Goal: Subscribe to service/newsletter

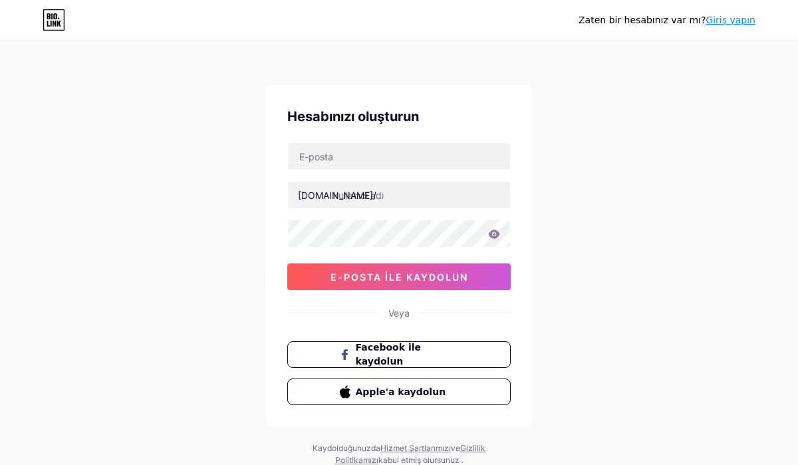
click at [759, 21] on div "Zaten bir hesabınız var mı? Giriş yapın" at bounding box center [399, 19] width 798 height 21
click at [743, 21] on font "Giriş yapın" at bounding box center [731, 20] width 50 height 11
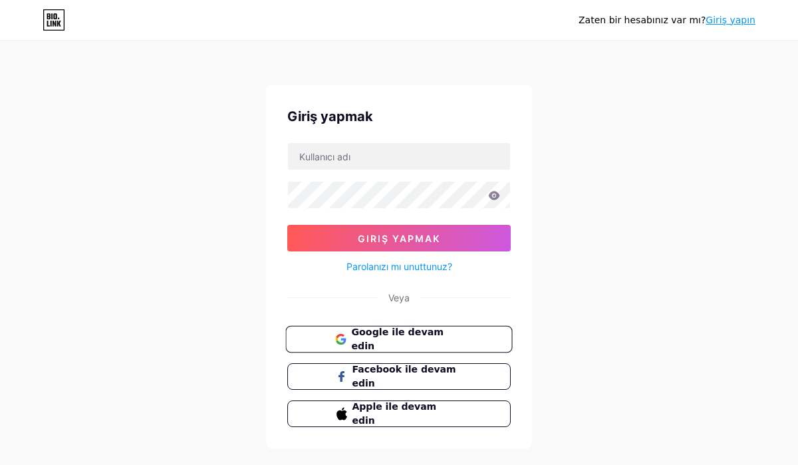
click at [444, 340] on font "Google ile devam edin" at bounding box center [397, 339] width 92 height 25
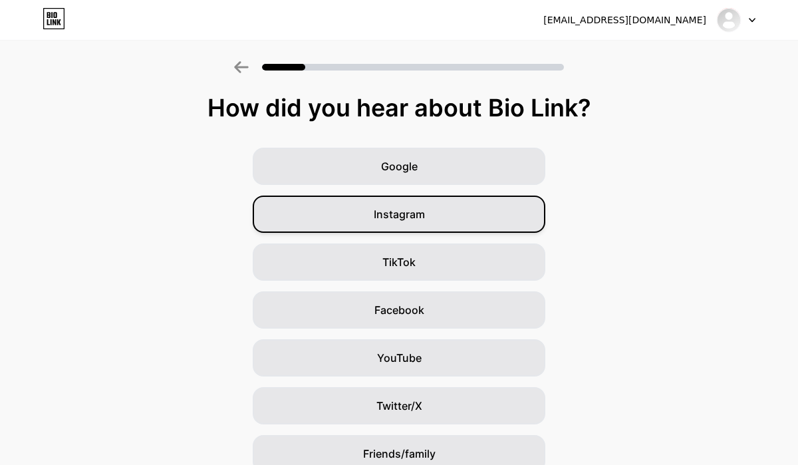
click at [468, 222] on div "Instagram" at bounding box center [399, 214] width 293 height 37
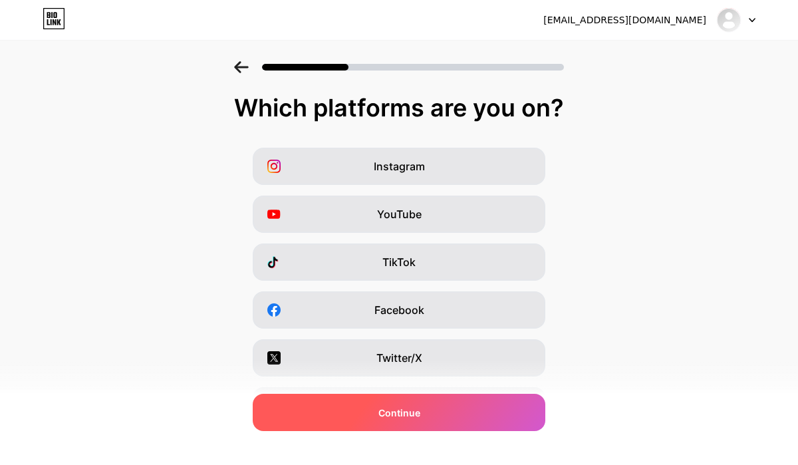
click at [456, 418] on div "Continue" at bounding box center [399, 412] width 293 height 37
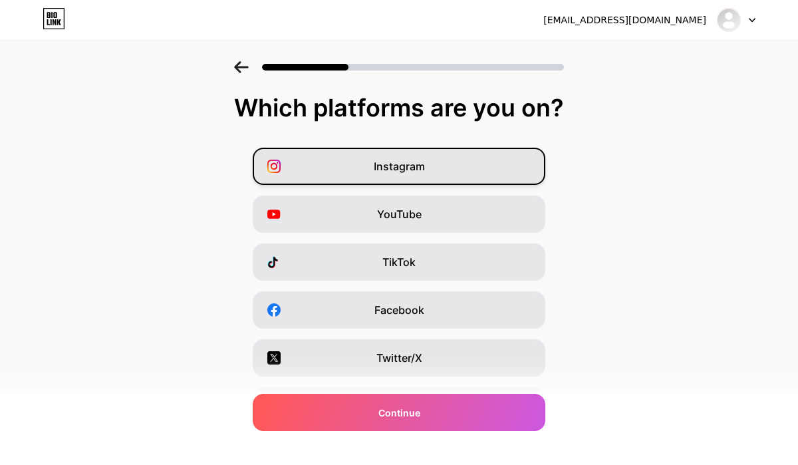
click at [450, 170] on div "Instagram" at bounding box center [399, 166] width 293 height 37
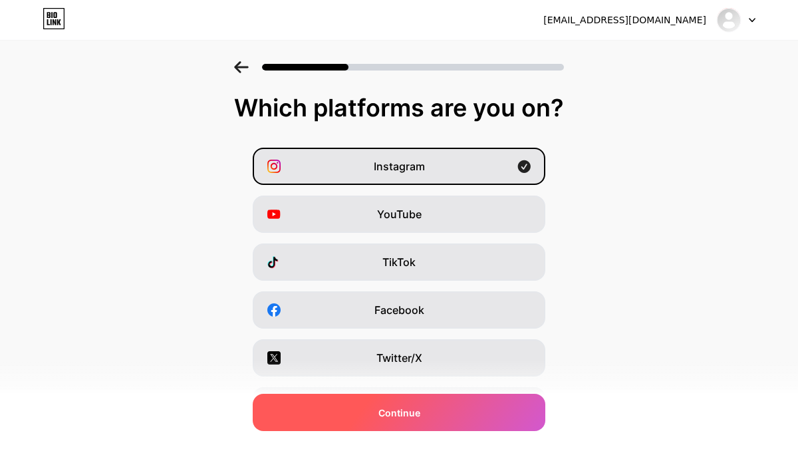
click at [416, 412] on span "Continue" at bounding box center [399, 413] width 42 height 14
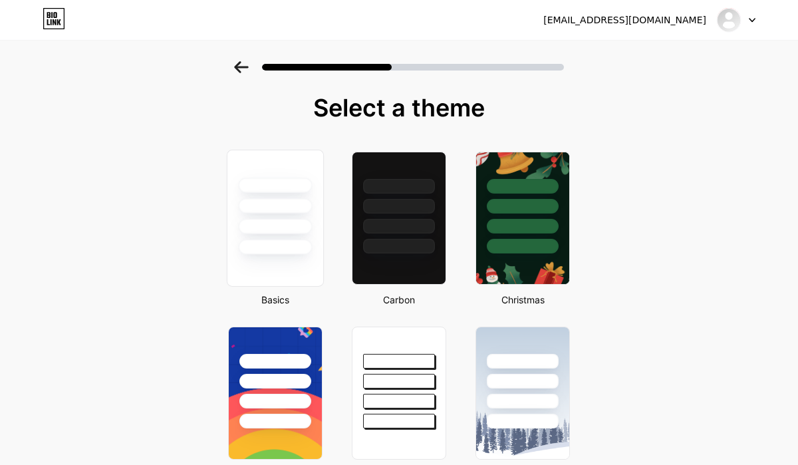
click at [253, 275] on div at bounding box center [275, 218] width 97 height 137
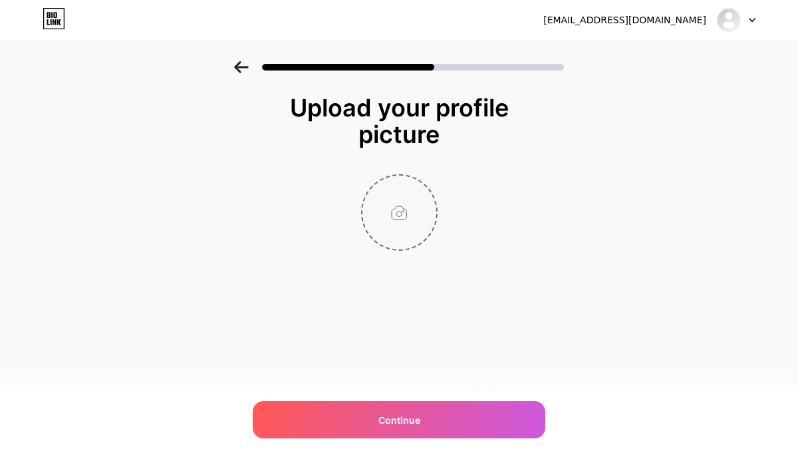
click at [404, 239] on input "file" at bounding box center [399, 213] width 74 height 74
type input "C:\fakepath\logo.jpg"
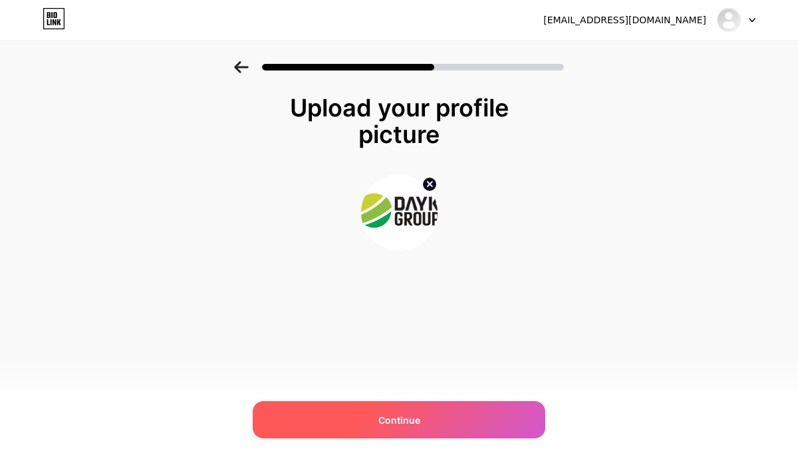
click at [392, 428] on div "Continue" at bounding box center [399, 419] width 293 height 37
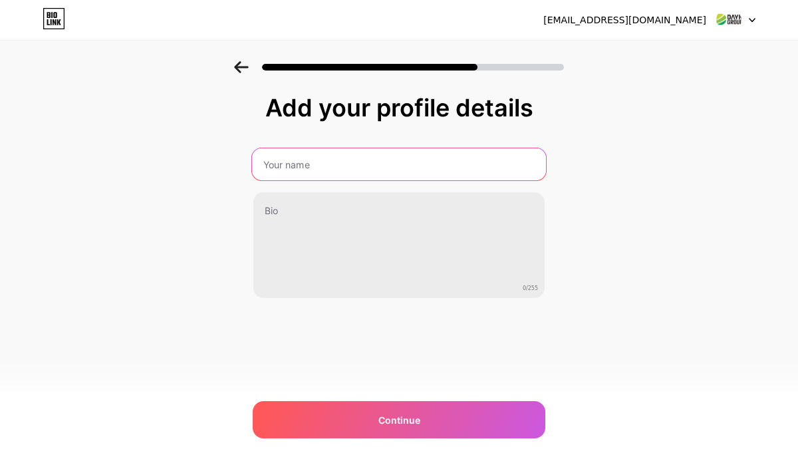
click at [477, 171] on input "text" at bounding box center [399, 164] width 294 height 32
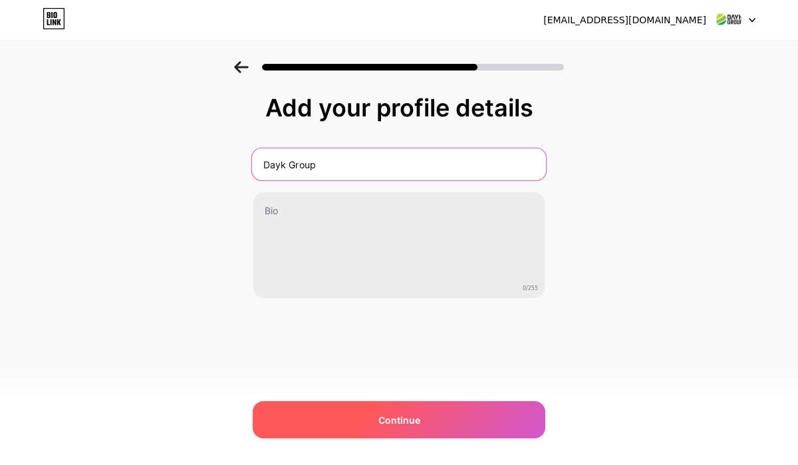
type input "Dayk Group"
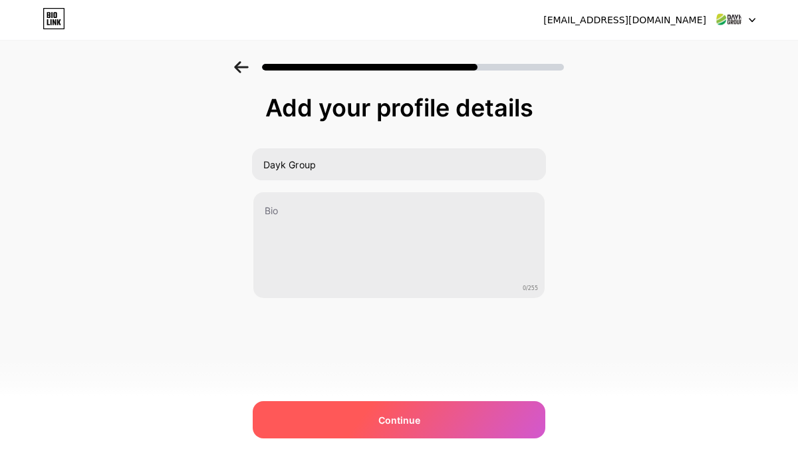
click at [456, 424] on div "Continue" at bounding box center [399, 419] width 293 height 37
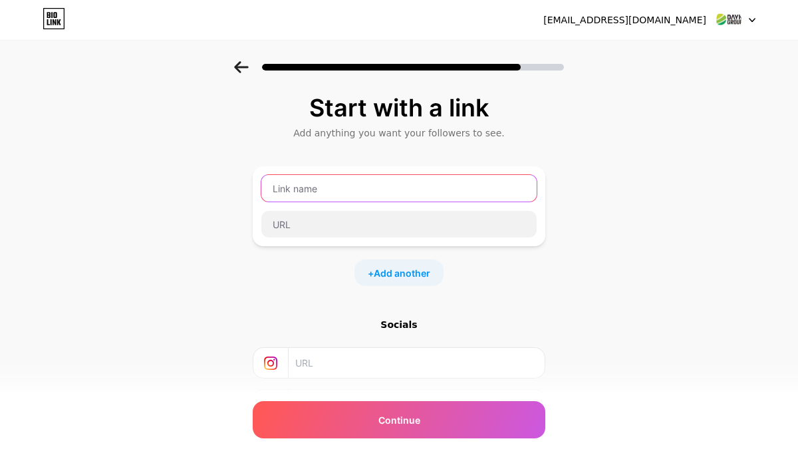
click at [402, 188] on input "text" at bounding box center [398, 188] width 275 height 27
paste input "https://www.instagram.com/daykgroup/?hl=en"
type input "https://www.instagram.com/daykgroup/?hl=en"
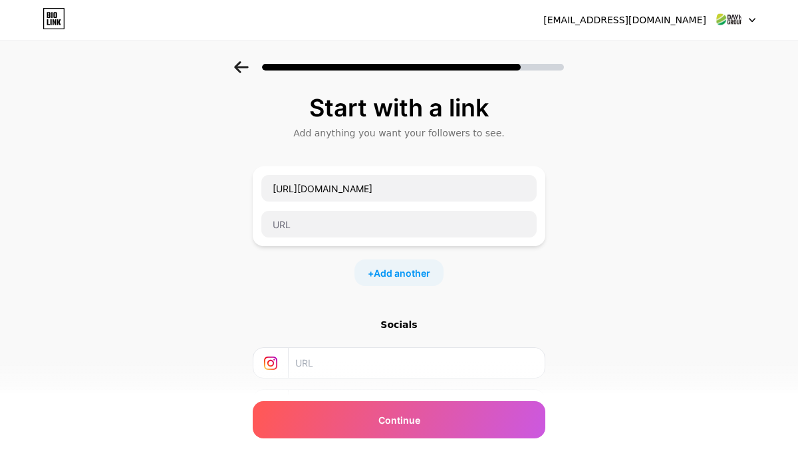
click at [336, 360] on input "text" at bounding box center [415, 363] width 241 height 30
paste input "https://www.instagram.com/daykgroup/?hl=en"
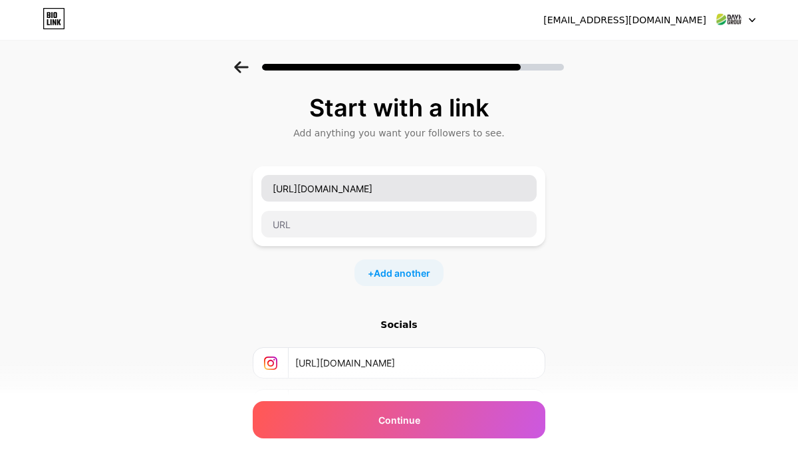
type input "https://www.instagram.com/daykgroup/?hl=en"
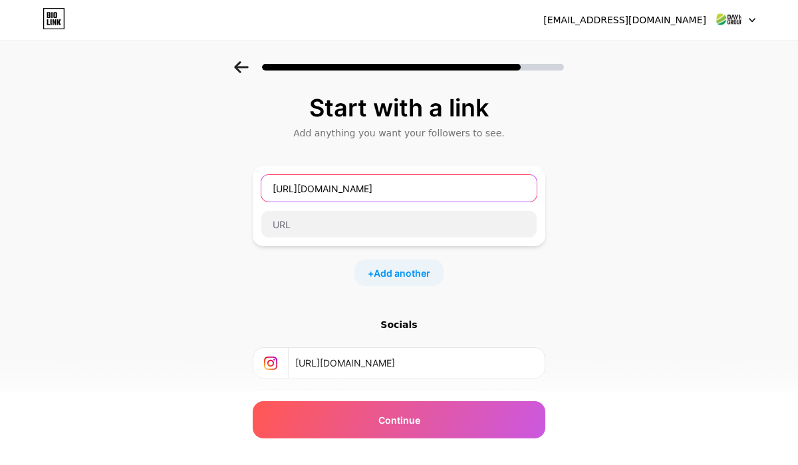
drag, startPoint x: 493, startPoint y: 194, endPoint x: 239, endPoint y: 188, distance: 253.5
click at [239, 188] on div "Start with a link Add anything you want your followers to see. https://www.inst…" at bounding box center [399, 295] width 798 height 468
type input "I"
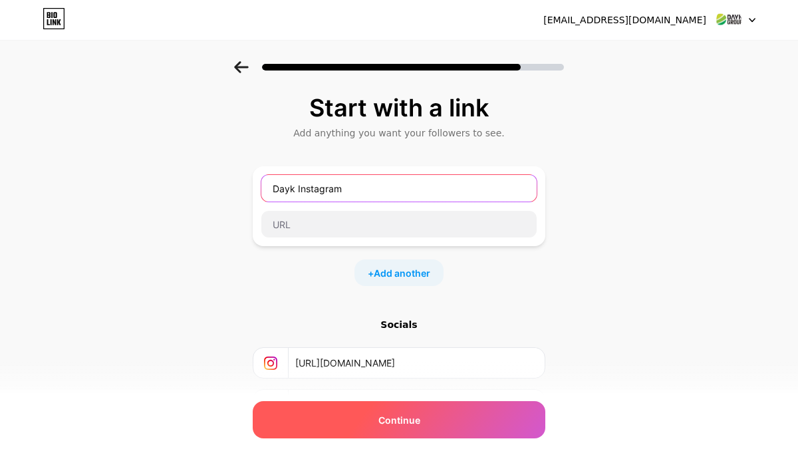
type input "Dayk Instagram"
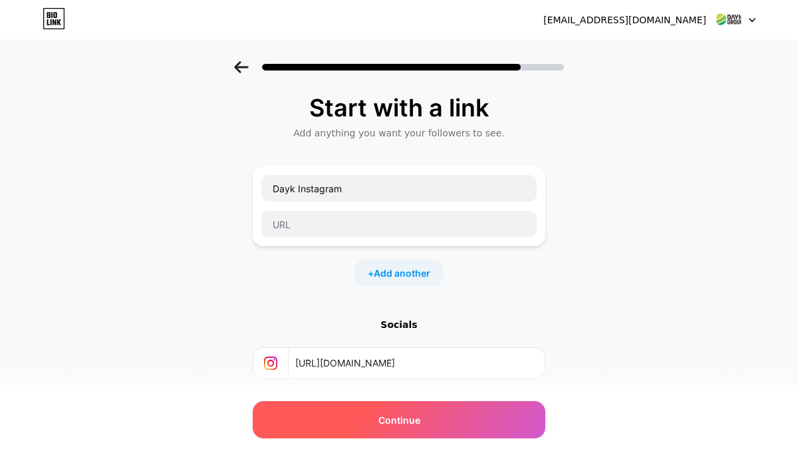
click at [438, 424] on div "Continue" at bounding box center [399, 419] width 293 height 37
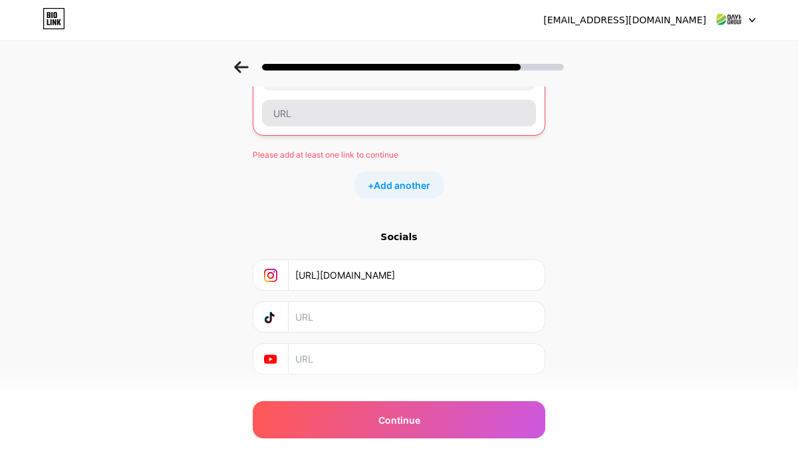
scroll to position [129, 0]
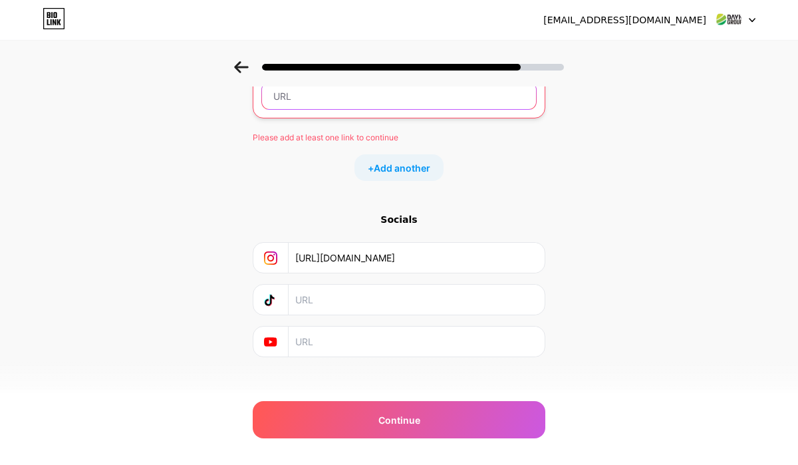
click at [402, 100] on input "text" at bounding box center [399, 95] width 274 height 27
paste input "https://www.instagram.com/daykgroup/?hl=en"
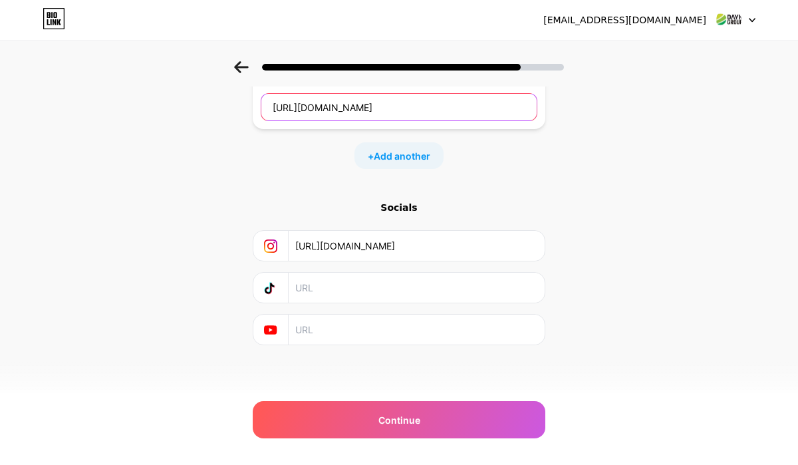
type input "https://www.instagram.com/daykgroup/?hl=en"
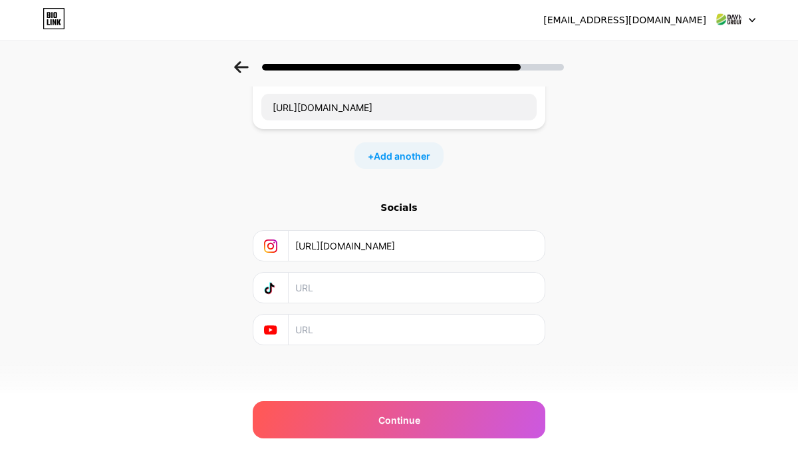
click at [597, 195] on div "Start with a link Add anything you want your followers to see. Dayk Instagram h…" at bounding box center [399, 178] width 798 height 468
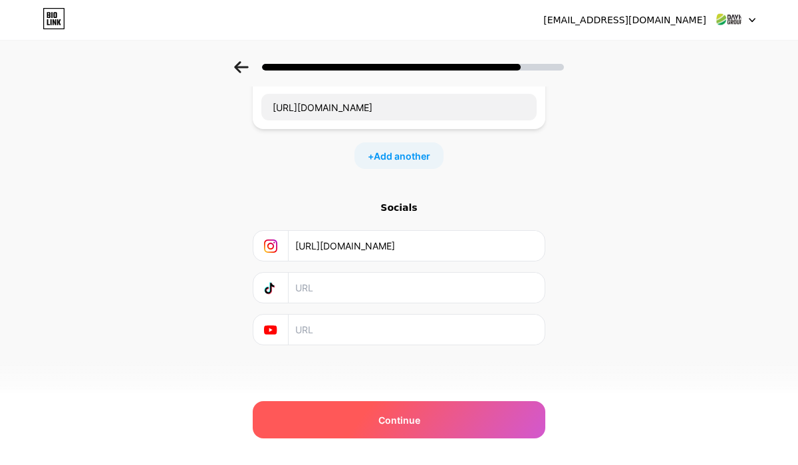
click at [421, 428] on div "Continue" at bounding box center [399, 419] width 293 height 37
click at [428, 423] on div "Continue" at bounding box center [399, 419] width 293 height 37
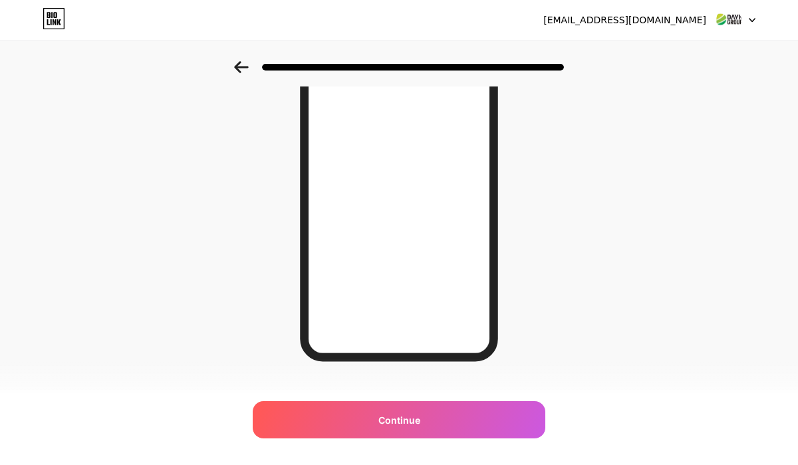
scroll to position [203, 0]
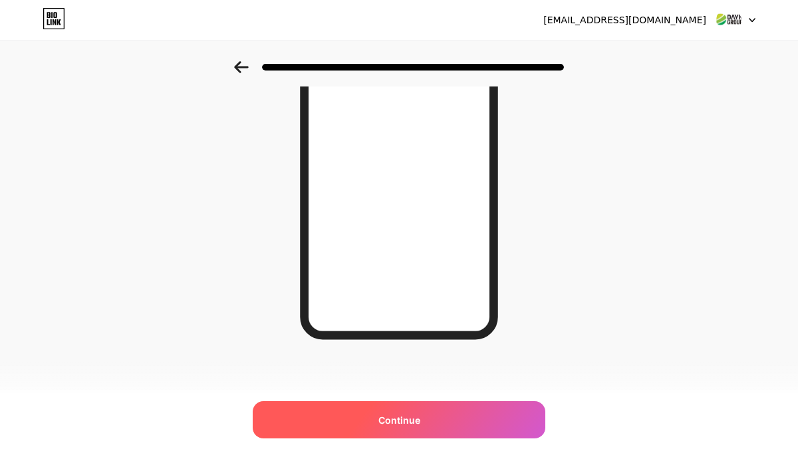
click at [426, 426] on div "Continue" at bounding box center [399, 419] width 293 height 37
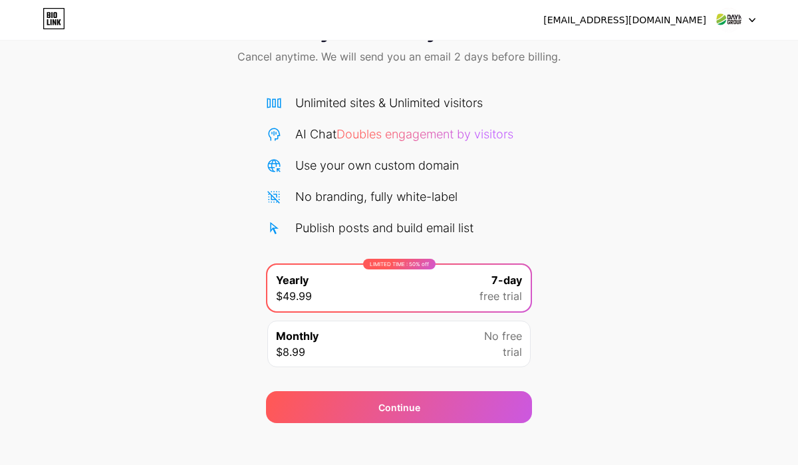
scroll to position [70, 0]
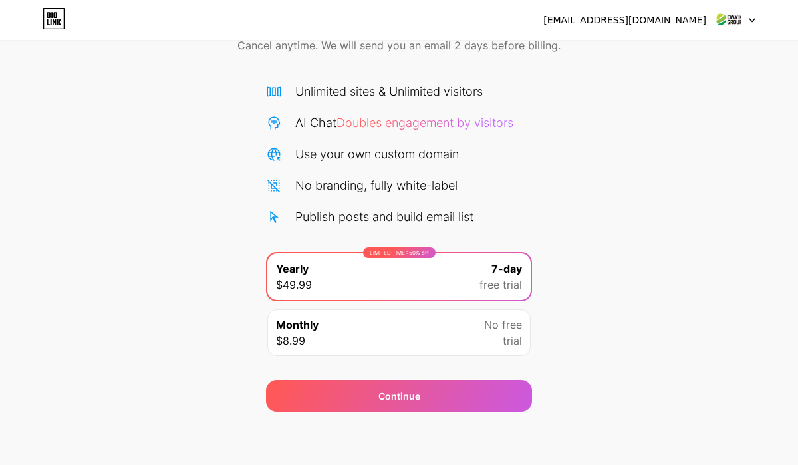
click at [434, 348] on div "Monthly $8.99 No free trial" at bounding box center [398, 332] width 263 height 47
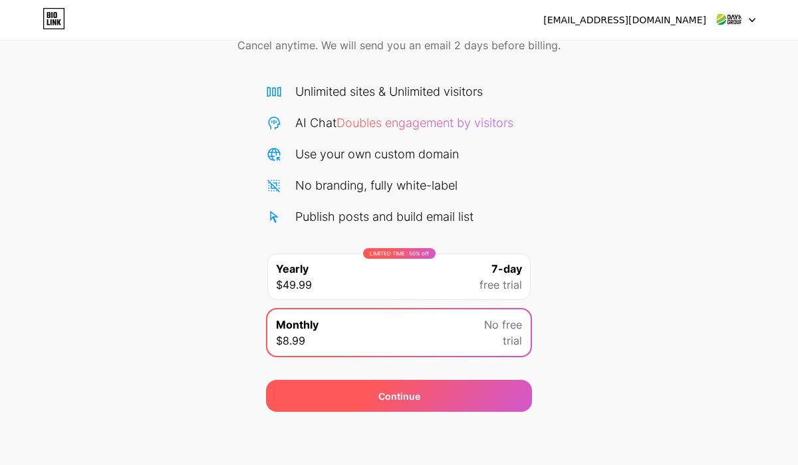
click at [441, 396] on div "Continue" at bounding box center [399, 396] width 266 height 32
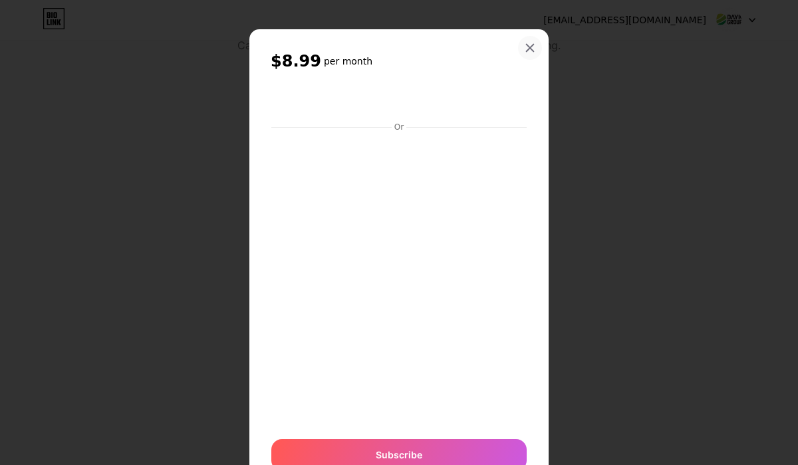
click at [533, 43] on icon at bounding box center [530, 48] width 11 height 11
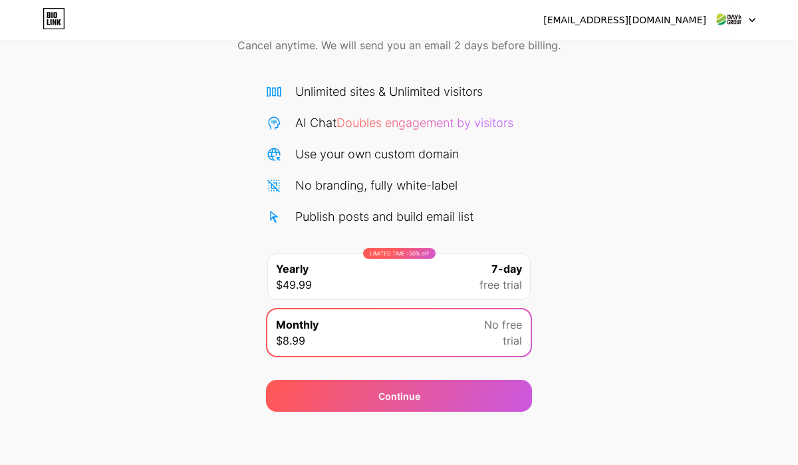
click at [730, 21] on img at bounding box center [728, 19] width 25 height 25
click at [751, 18] on icon at bounding box center [752, 20] width 7 height 5
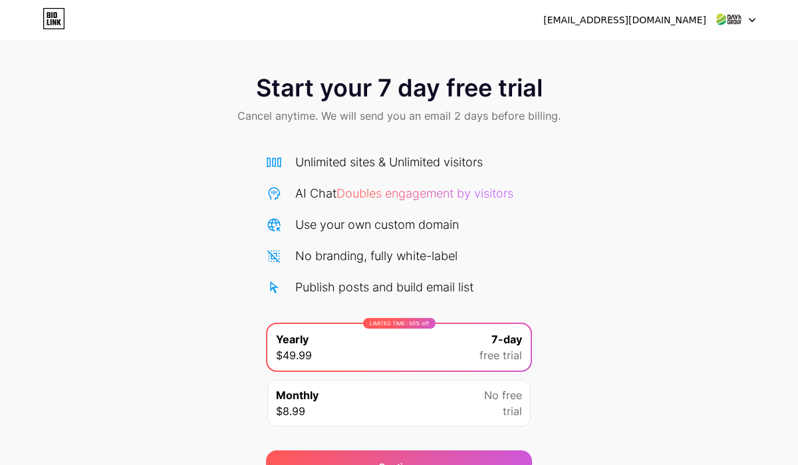
scroll to position [70, 0]
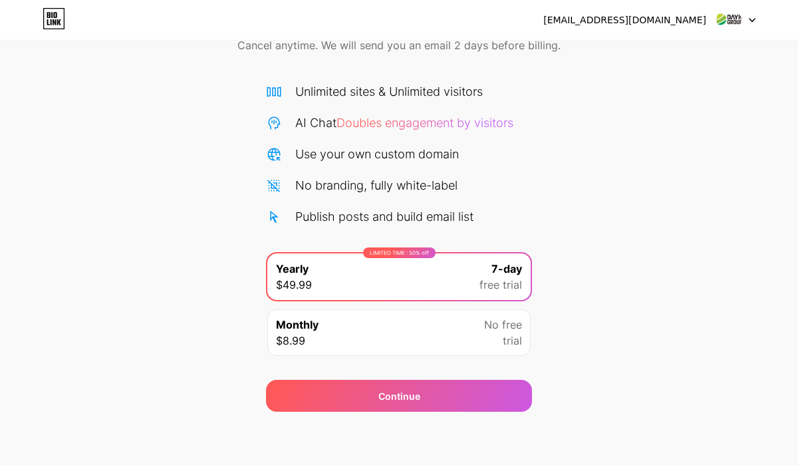
click at [55, 15] on icon at bounding box center [54, 15] width 3 height 6
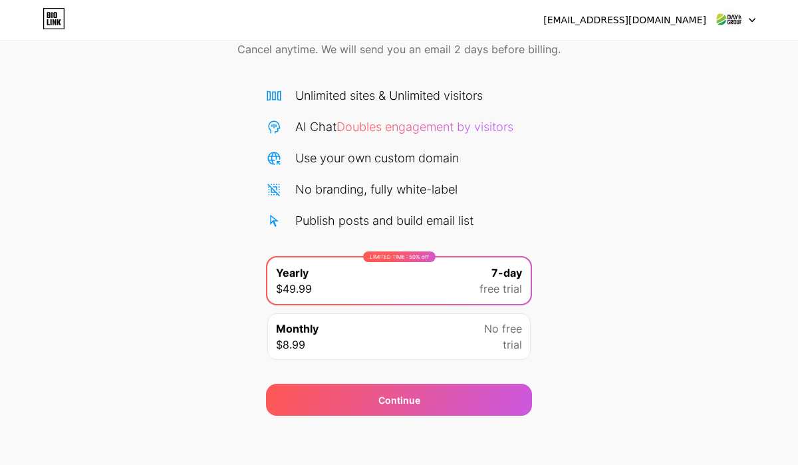
scroll to position [70, 0]
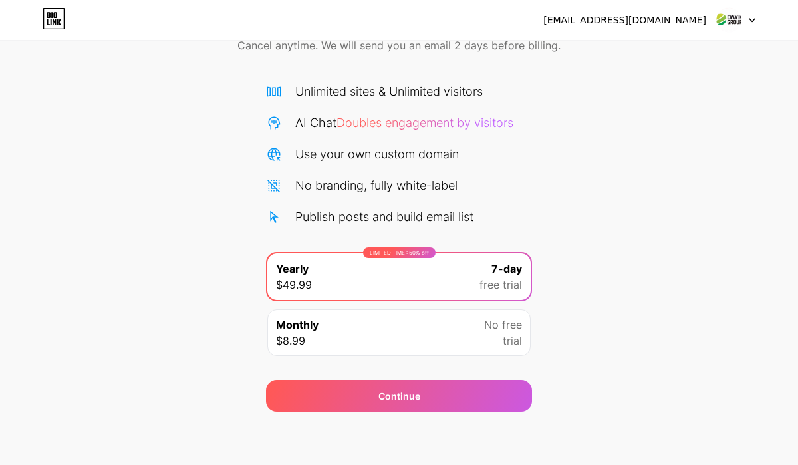
click at [51, 15] on icon at bounding box center [54, 18] width 23 height 21
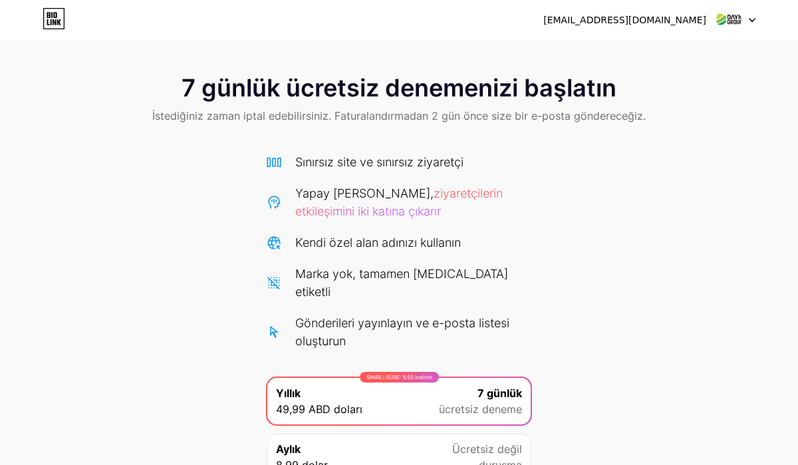
click at [456, 195] on font "ziyaretçilerin etkileşimini iki katına çıkarır" at bounding box center [398, 202] width 207 height 32
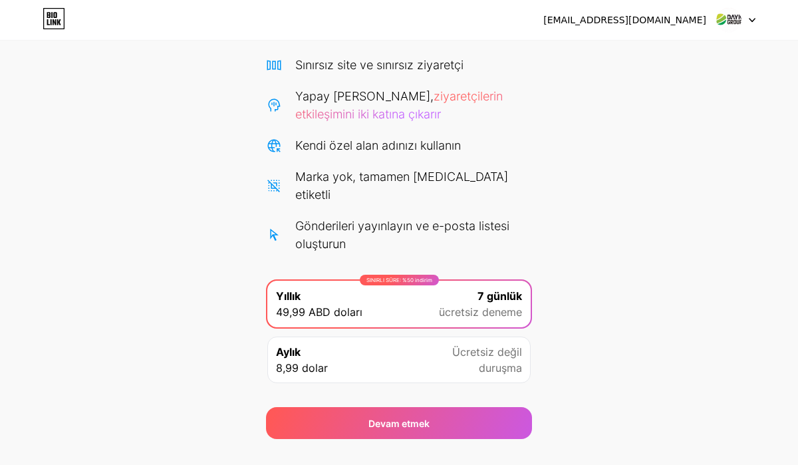
scroll to position [106, 0]
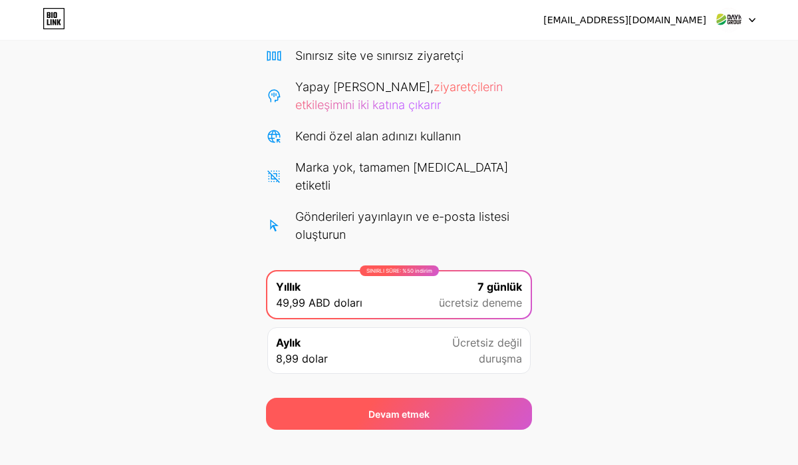
click at [423, 408] on font "Devam etmek" at bounding box center [398, 413] width 61 height 11
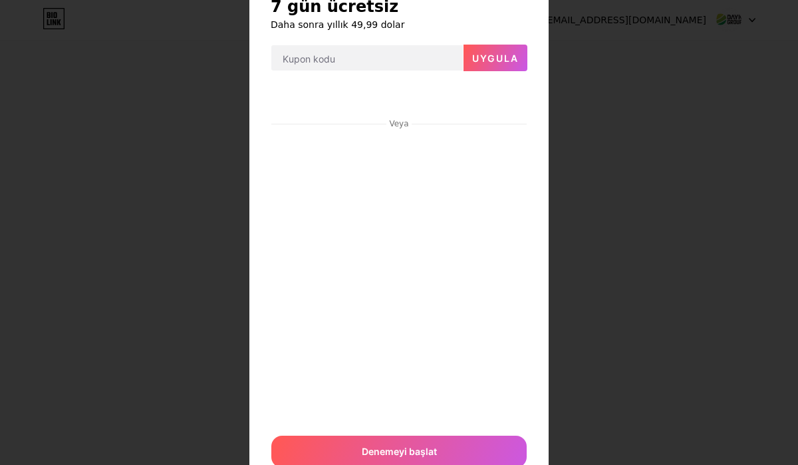
scroll to position [0, 0]
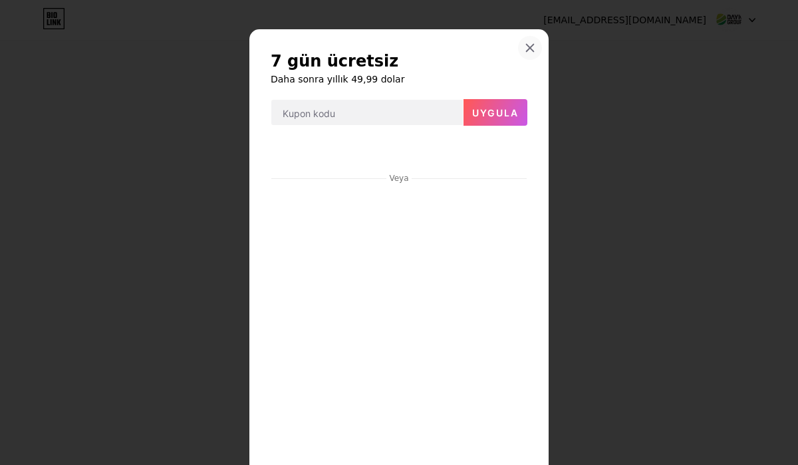
click at [532, 47] on icon at bounding box center [530, 48] width 11 height 11
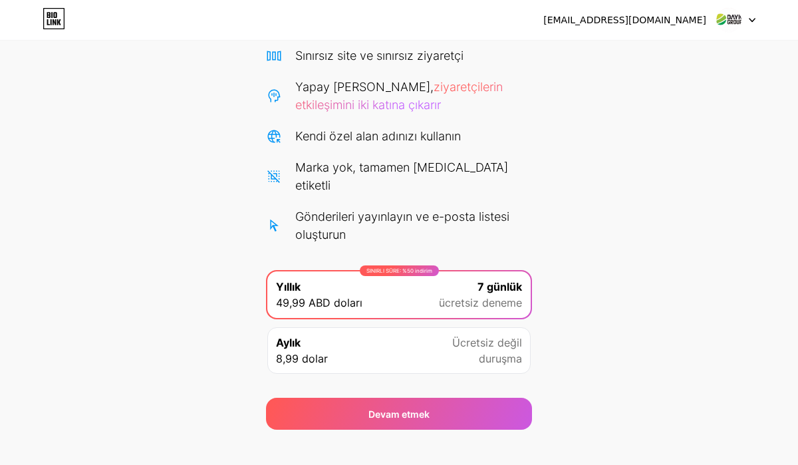
click at [448, 340] on div "Aylık 8,99 dolar Ücretsiz değil duruşma" at bounding box center [398, 350] width 263 height 47
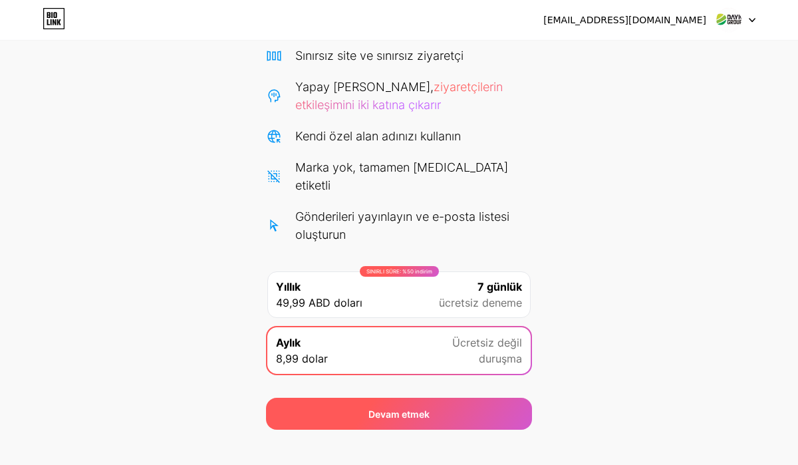
click at [432, 400] on div "Devam etmek" at bounding box center [399, 414] width 266 height 32
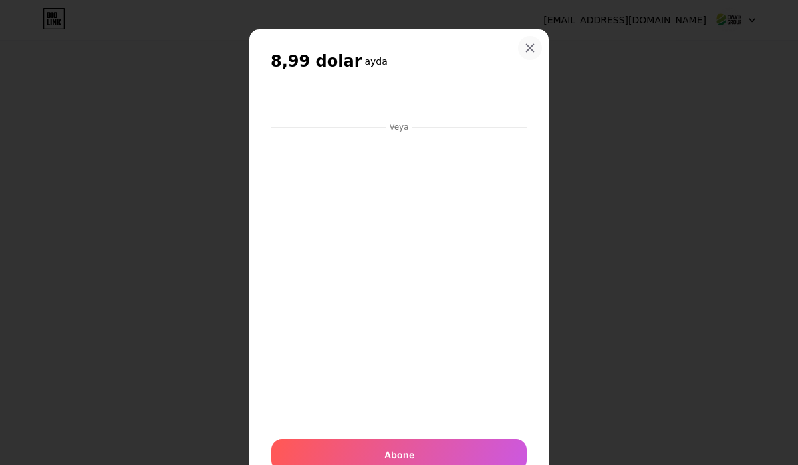
click at [530, 47] on icon at bounding box center [530, 48] width 7 height 7
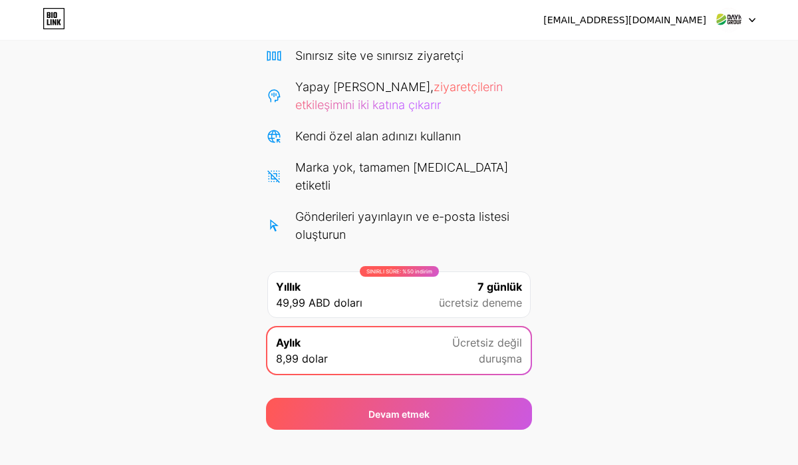
click at [678, 19] on font "[EMAIL_ADDRESS][DOMAIN_NAME]" at bounding box center [624, 20] width 163 height 11
click at [721, 21] on img at bounding box center [728, 19] width 25 height 25
click at [746, 21] on div at bounding box center [736, 20] width 39 height 24
click at [749, 21] on icon at bounding box center [752, 20] width 7 height 5
click at [624, 132] on div "7 günlük ücretsiz denemenizi başlatın İstediğiniz zaman iptal edebilirsiniz. Fa…" at bounding box center [399, 192] width 798 height 475
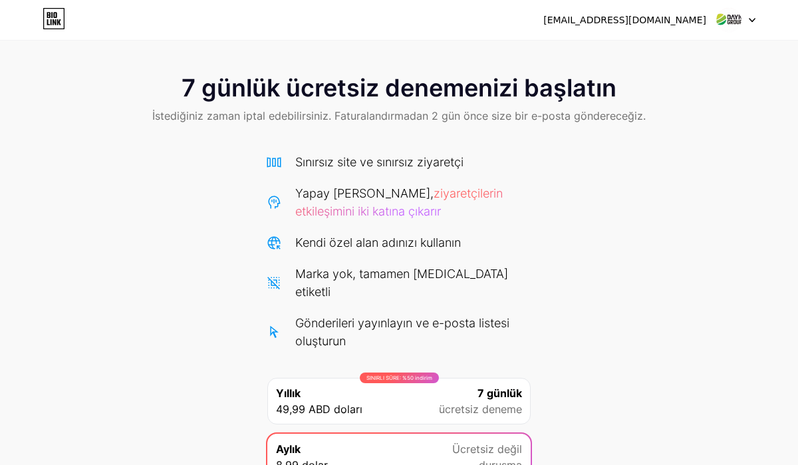
click at [57, 16] on icon at bounding box center [54, 15] width 3 height 6
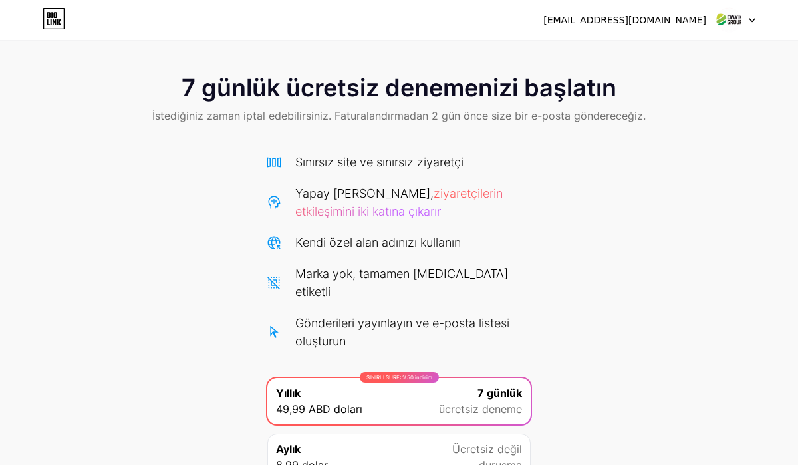
click at [728, 21] on img at bounding box center [728, 19] width 25 height 25
click at [684, 19] on font "[EMAIL_ADDRESS][DOMAIN_NAME]" at bounding box center [624, 20] width 163 height 11
click at [622, 172] on div "7 günlük ücretsiz denemenizi başlatın İstediğiniz zaman iptal edebilirsiniz. Fa…" at bounding box center [399, 298] width 798 height 475
